Goal: Complete application form

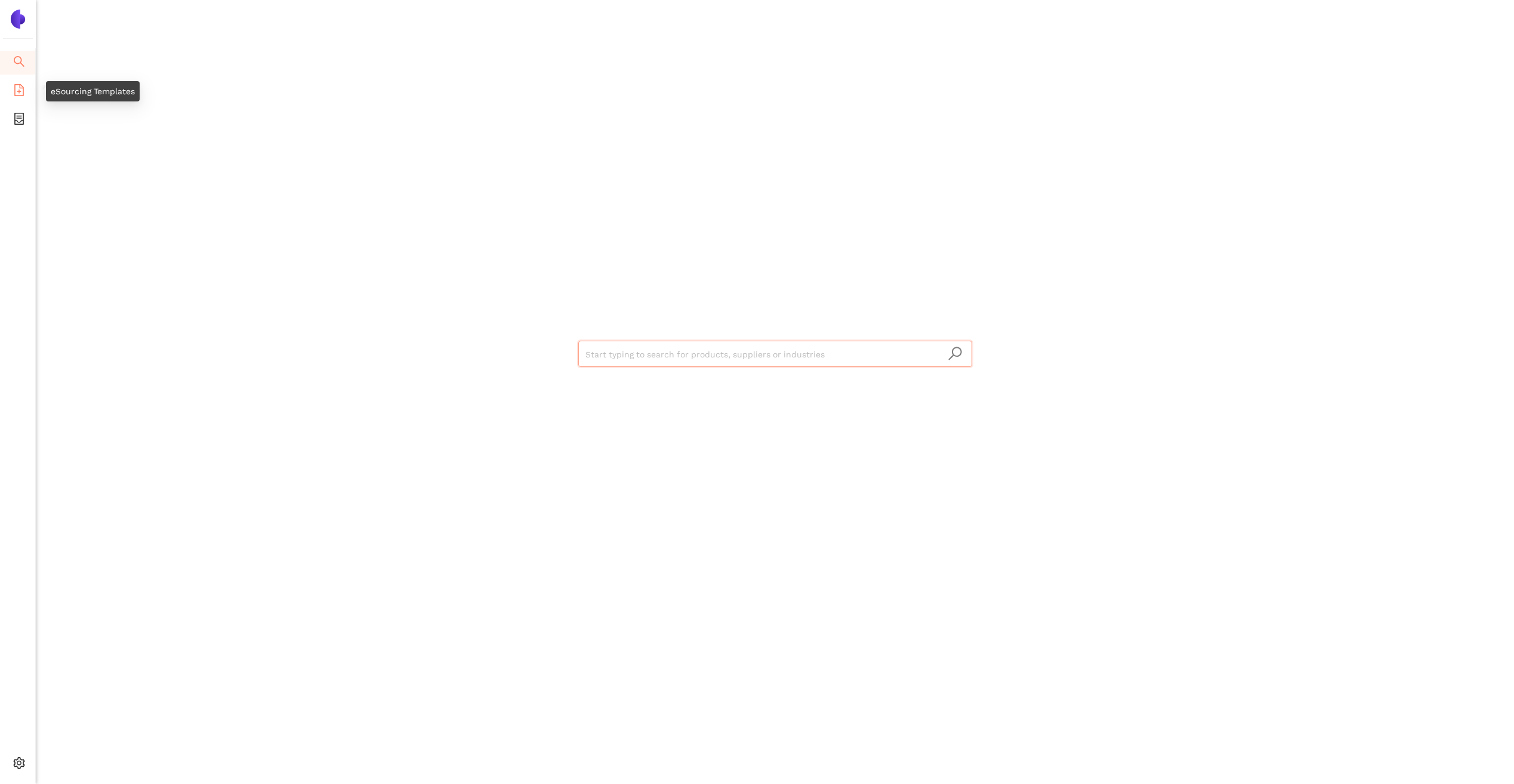
click at [17, 82] on span "file-add" at bounding box center [18, 92] width 12 height 24
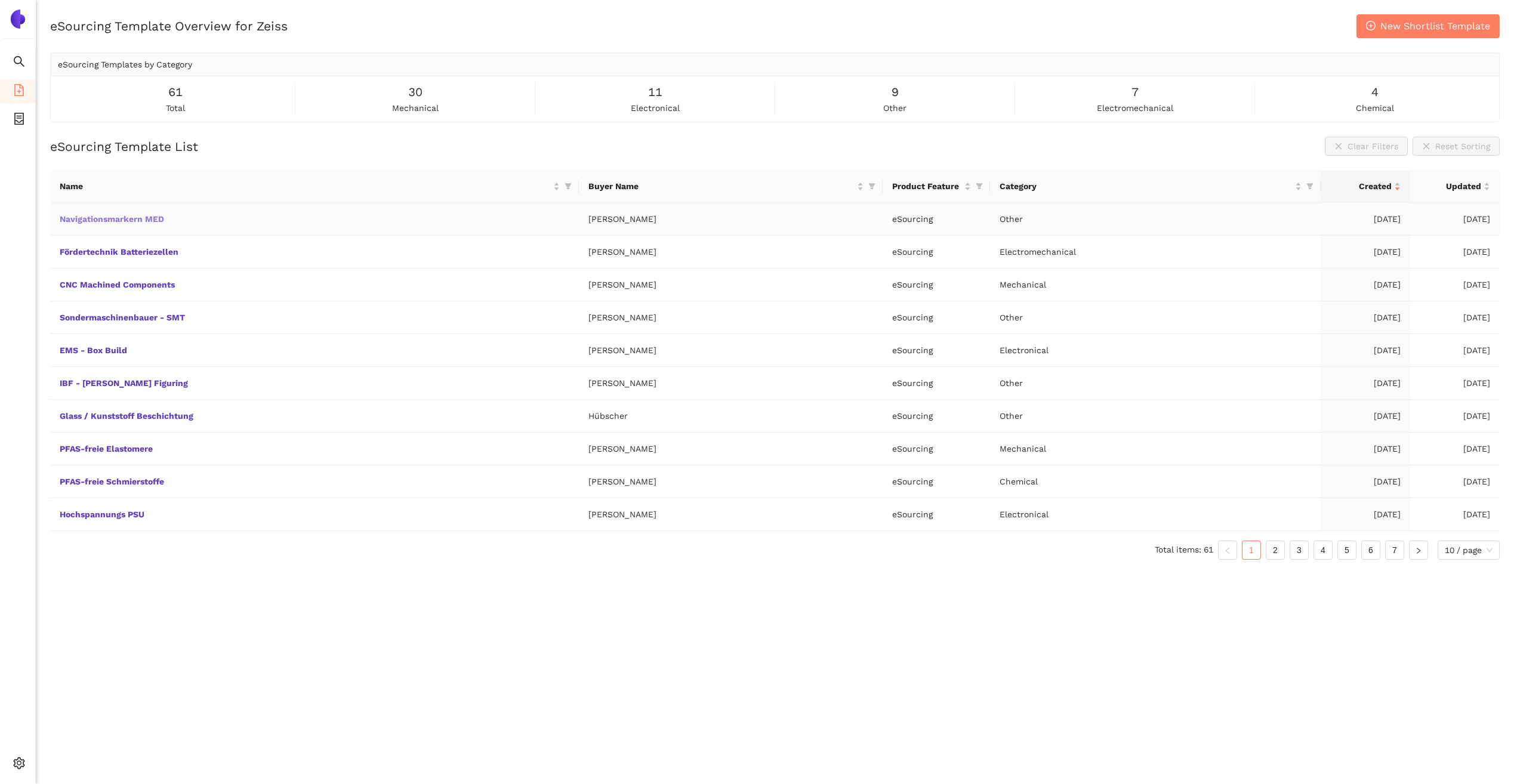
click at [0, 0] on link "Navigationsmarkern MED" at bounding box center [0, 0] width 0 height 0
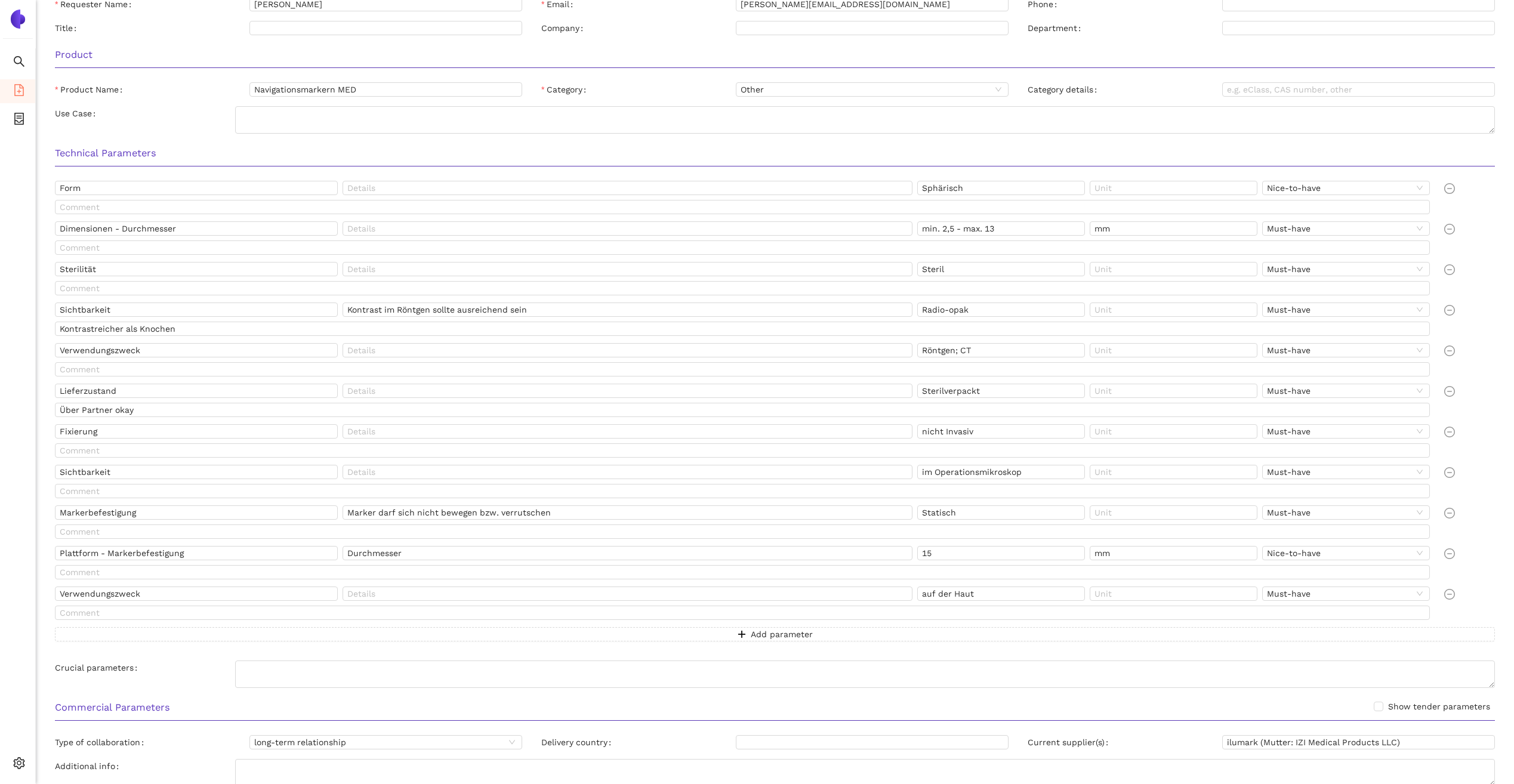
scroll to position [115, 0]
click at [786, 632] on span "Add parameter" at bounding box center [782, 633] width 63 height 13
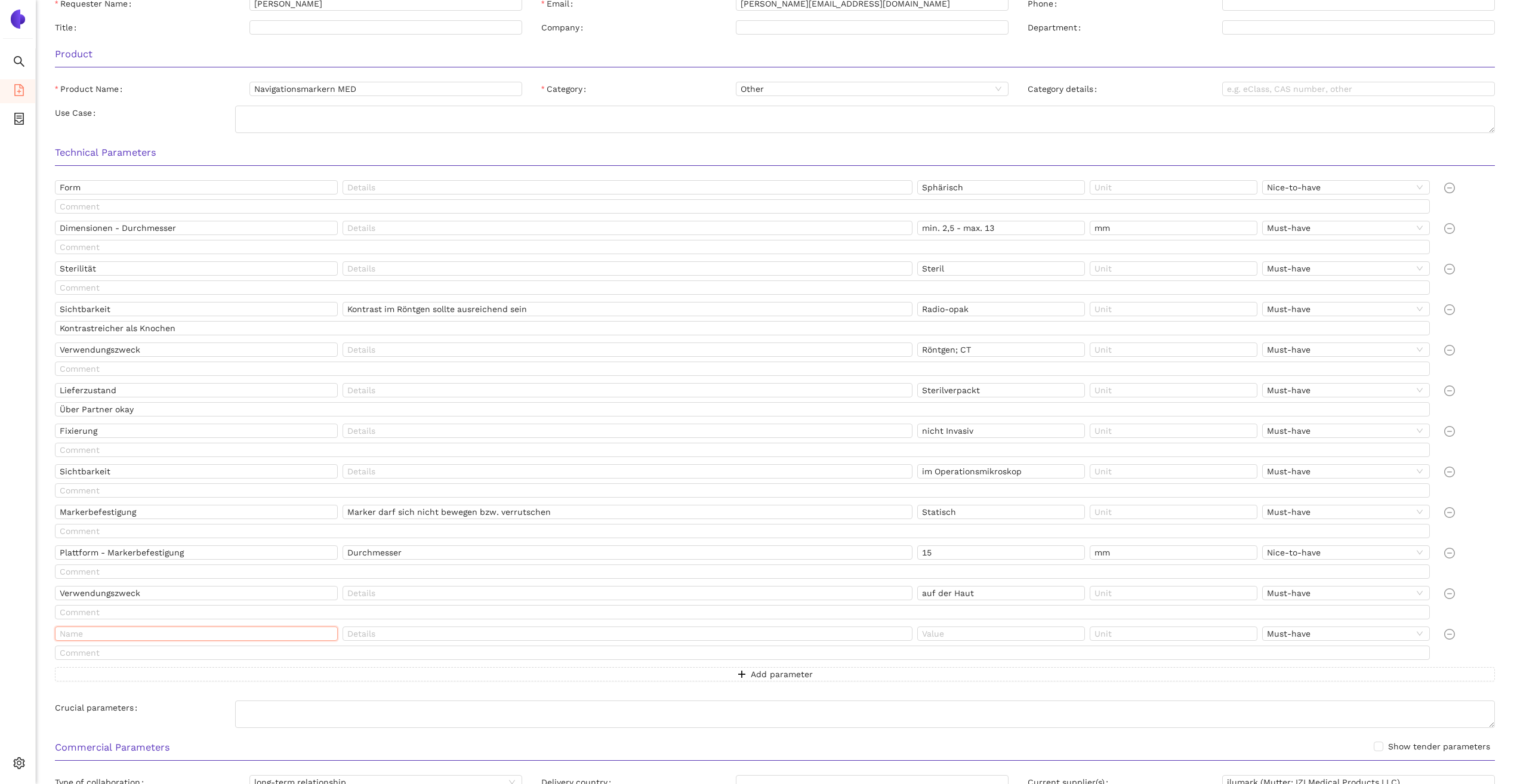
click at [217, 639] on input "text" at bounding box center [197, 634] width 283 height 15
type input "Form"
click at [223, 631] on input "Form" at bounding box center [197, 634] width 283 height 15
click at [431, 627] on input "text" at bounding box center [628, 634] width 570 height 15
click at [958, 630] on input "NIc" at bounding box center [1001, 634] width 167 height 15
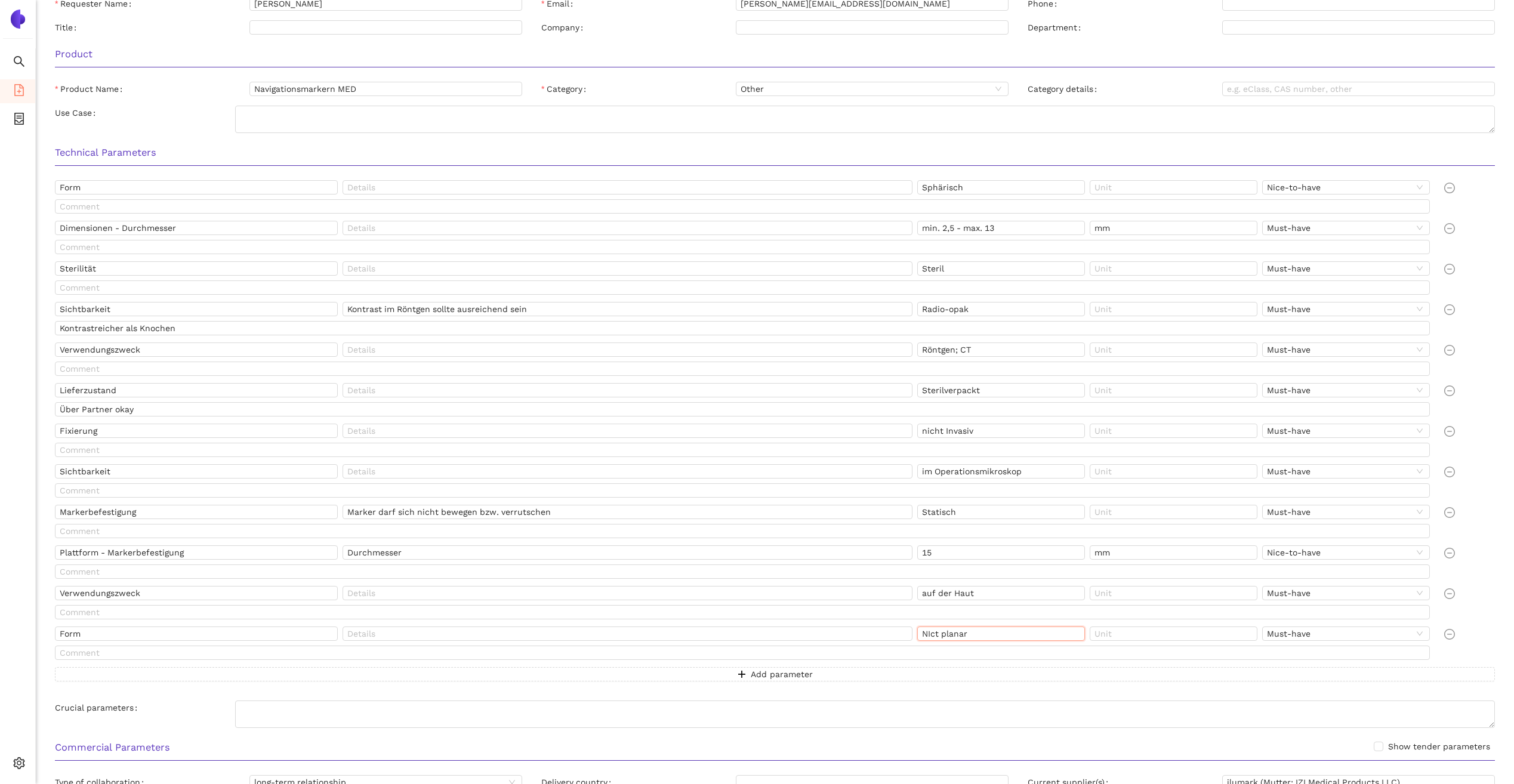
click at [936, 635] on input "NIct planar" at bounding box center [1001, 634] width 167 height 15
click at [700, 632] on input "text" at bounding box center [628, 634] width 570 height 15
click at [928, 634] on input "NIcht planar" at bounding box center [1001, 634] width 167 height 15
type input "Nicht planar"
click at [602, 635] on input "text" at bounding box center [628, 634] width 570 height 15
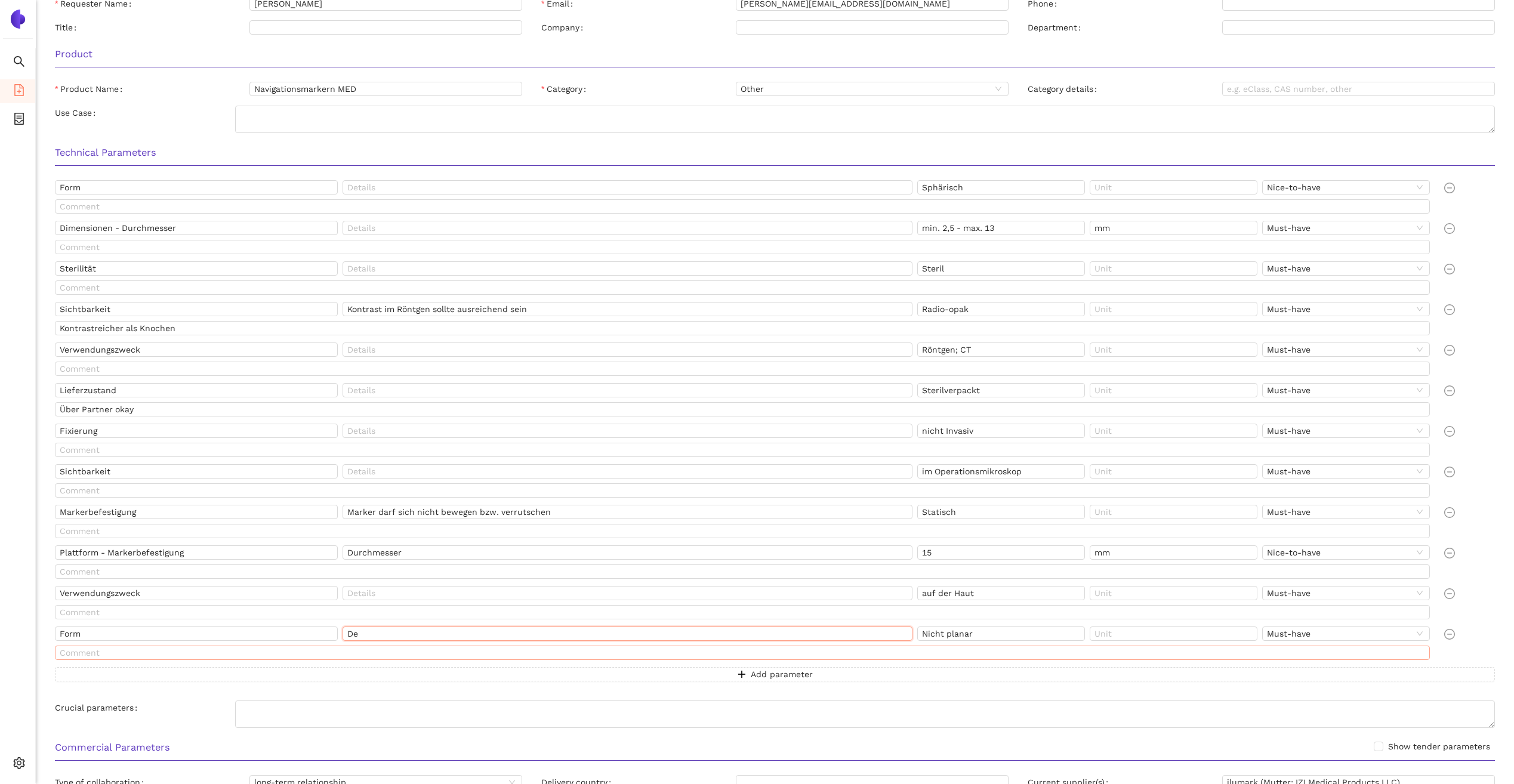
type input "D"
type input "Marker darf nicht flach sein sondern braucht eine volumetrische Ausdehnung"
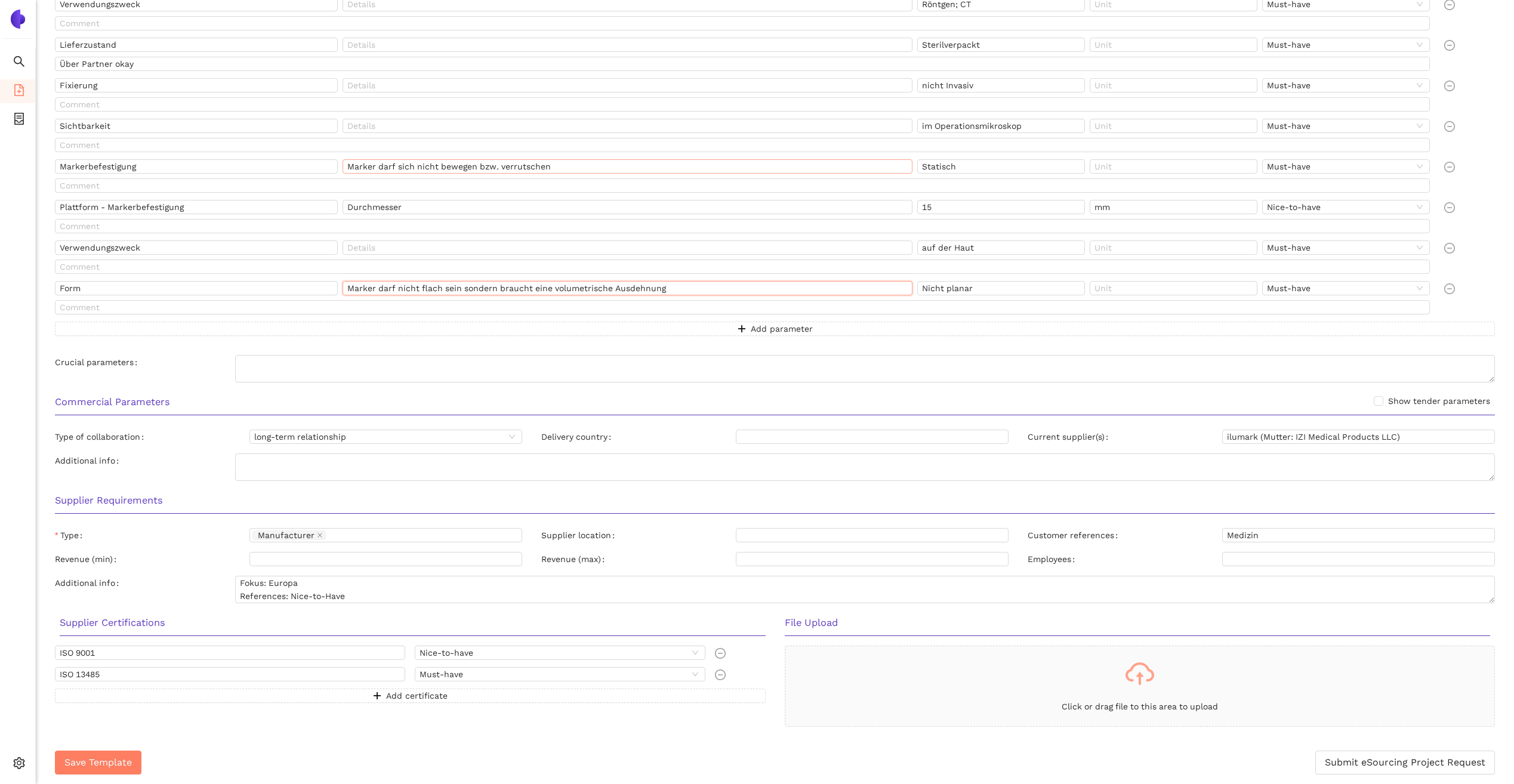
scroll to position [0, 0]
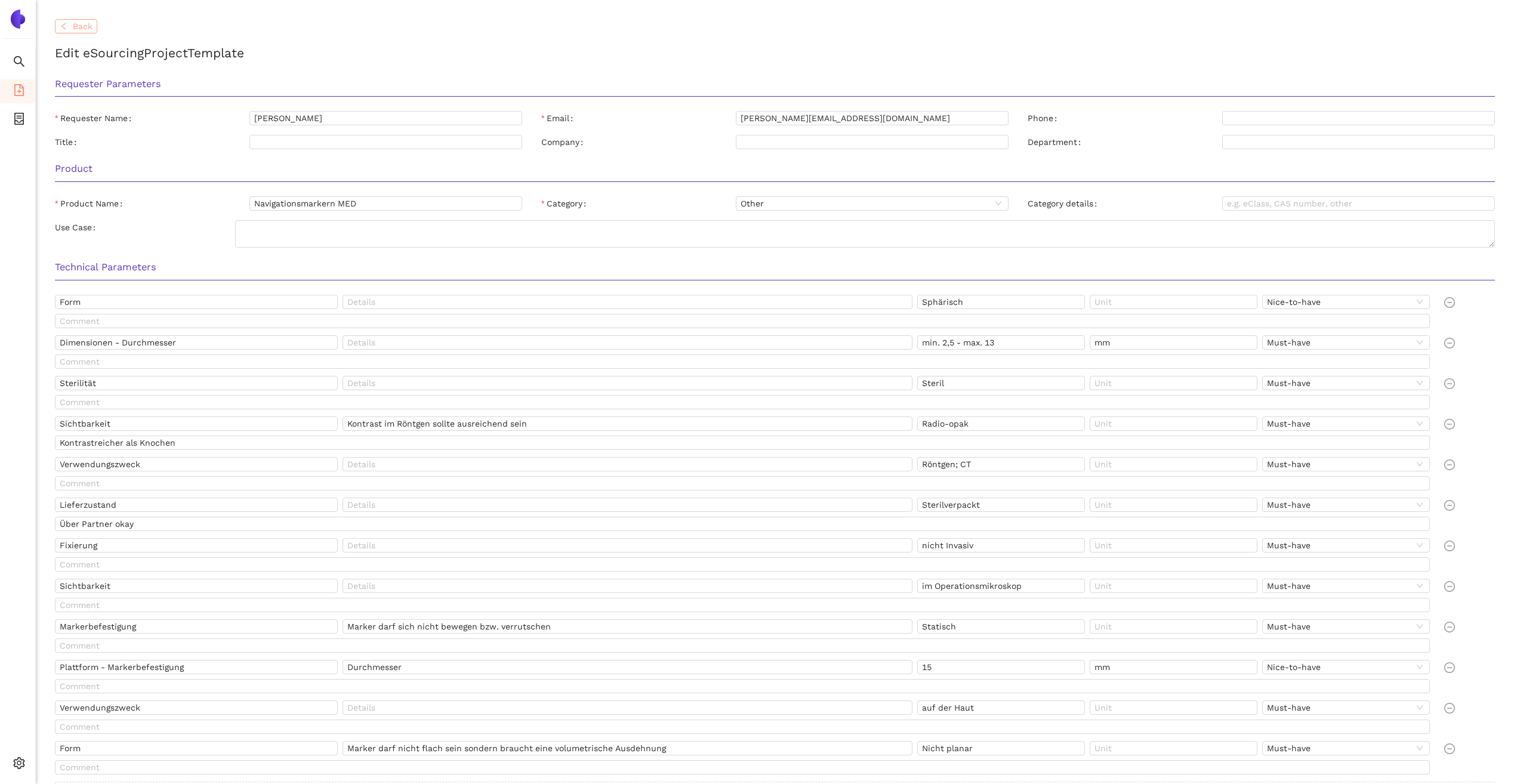
click at [79, 23] on span "Back" at bounding box center [82, 26] width 19 height 13
